Goal: Task Accomplishment & Management: Use online tool/utility

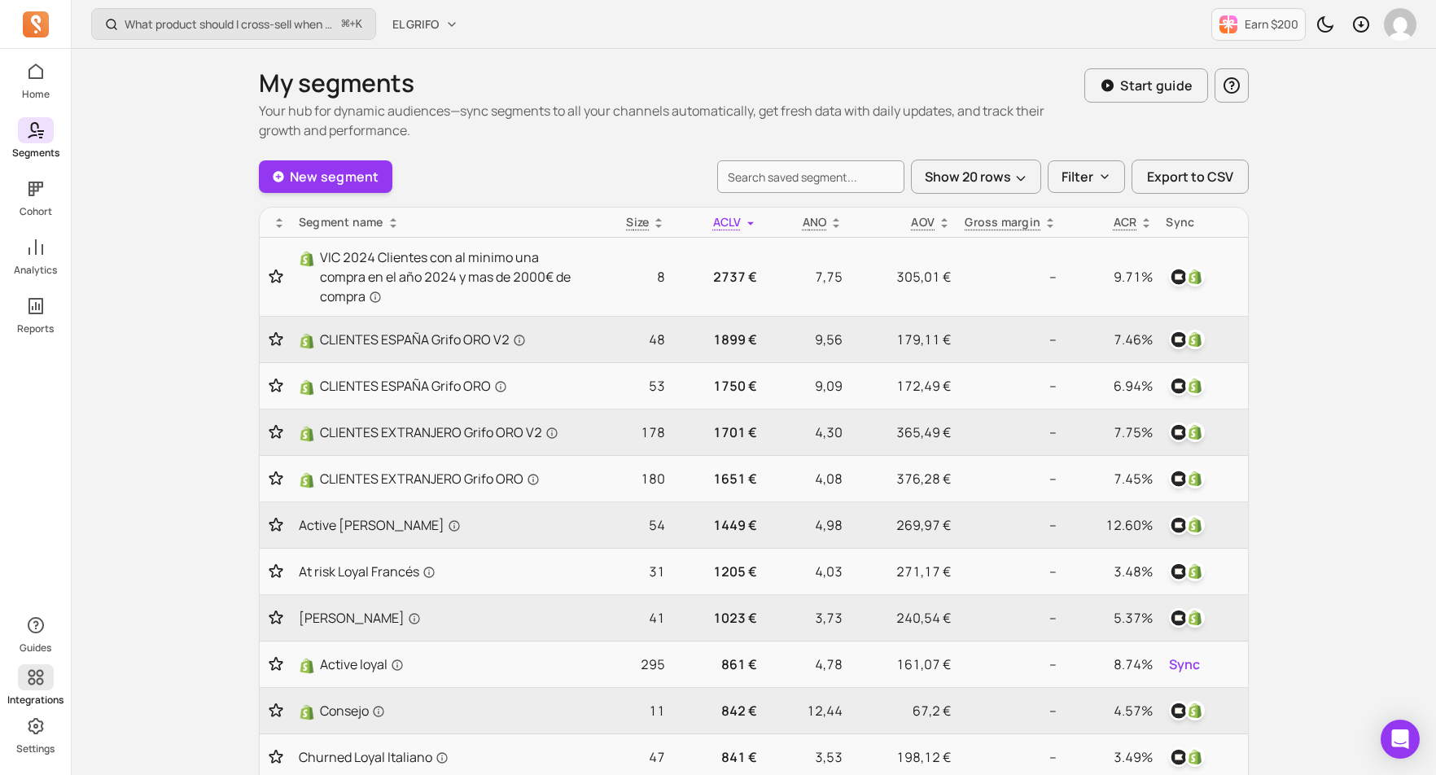
click at [31, 683] on icon at bounding box center [35, 677] width 15 height 15
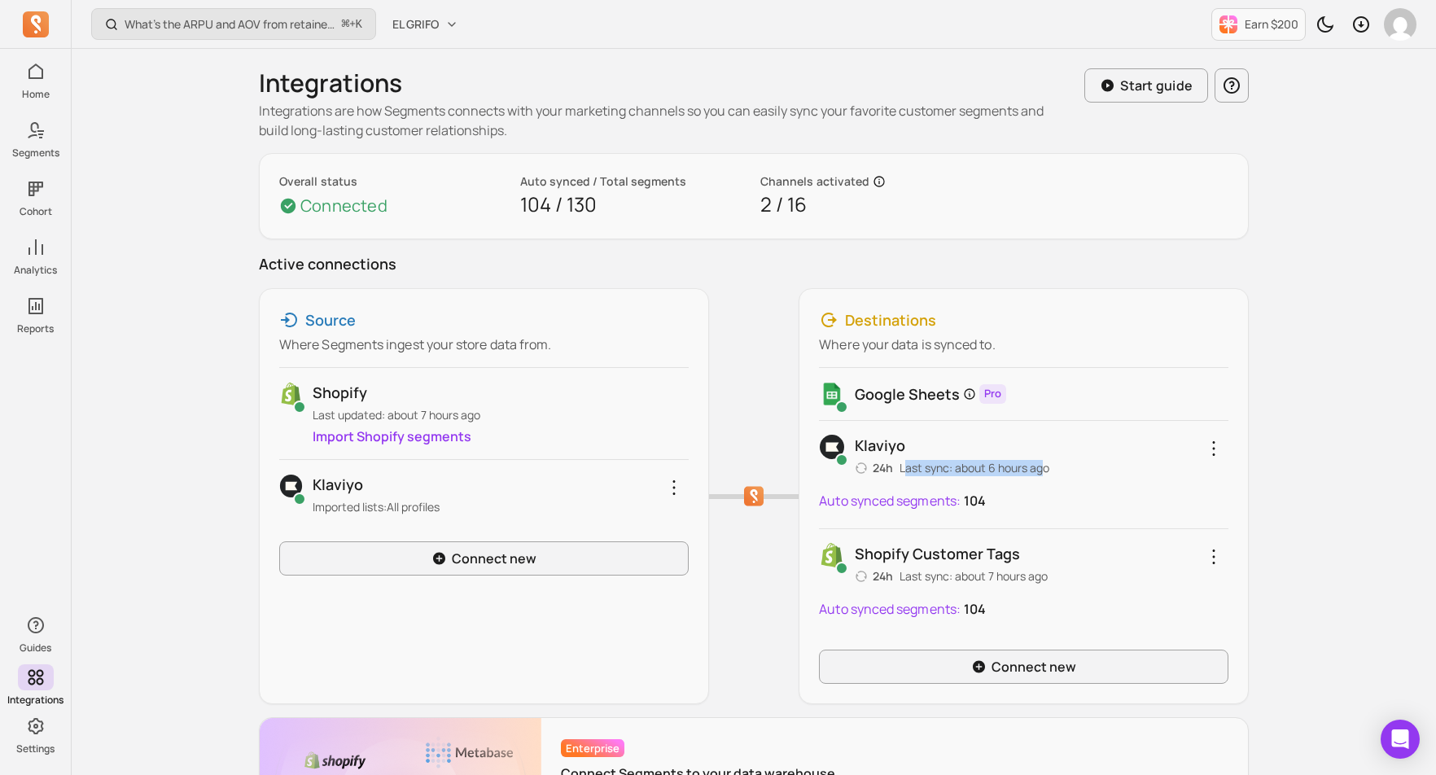
drag, startPoint x: 906, startPoint y: 472, endPoint x: 1062, endPoint y: 464, distance: 156.5
click at [1062, 464] on div "Klaviyo 24h Last sync: about 6 hours ago" at bounding box center [1023, 455] width 409 height 42
